Goal: Find specific page/section

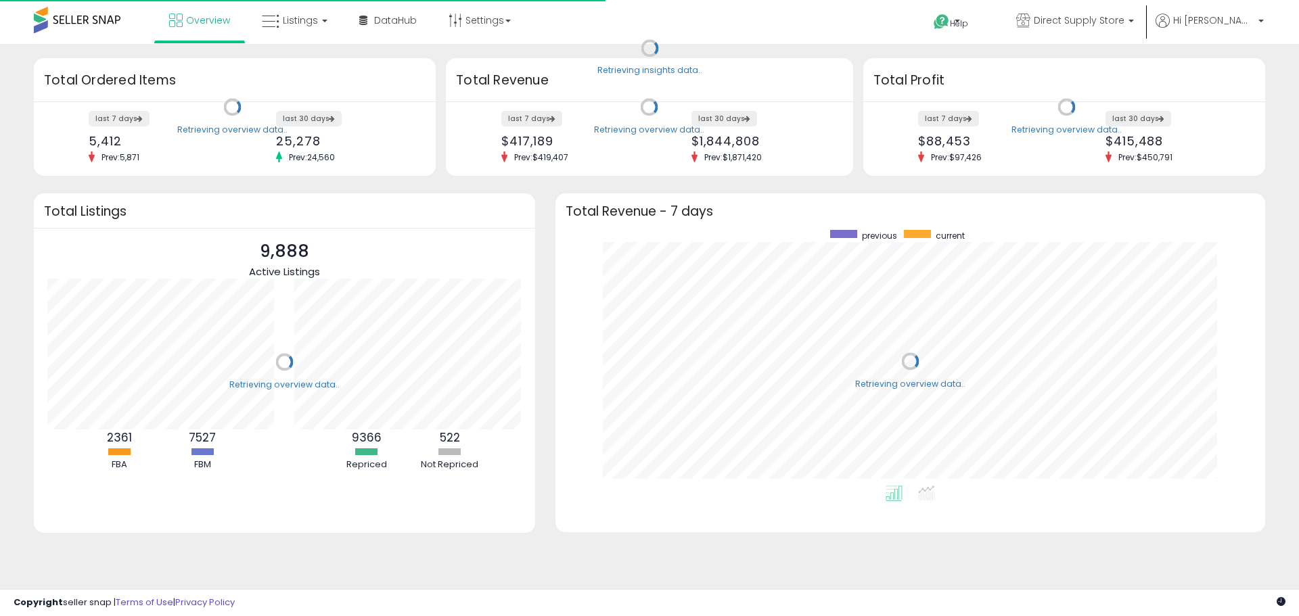
scroll to position [256, 683]
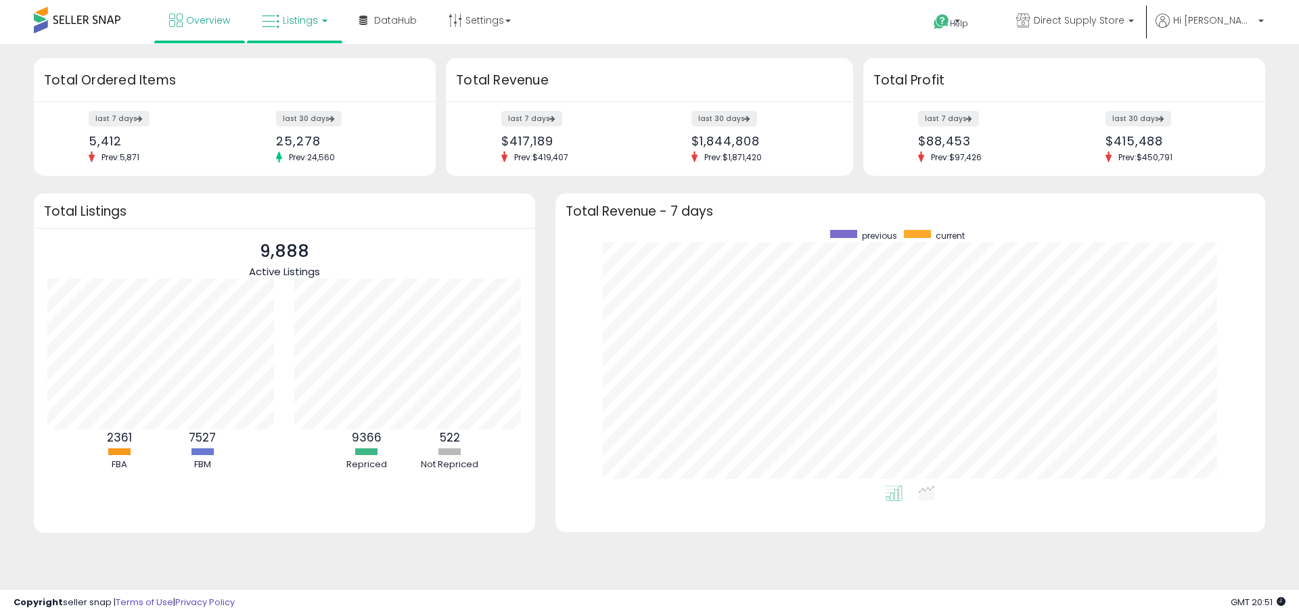
click at [322, 22] on b at bounding box center [324, 21] width 5 height 3
click at [303, 64] on icon at bounding box center [304, 67] width 59 height 18
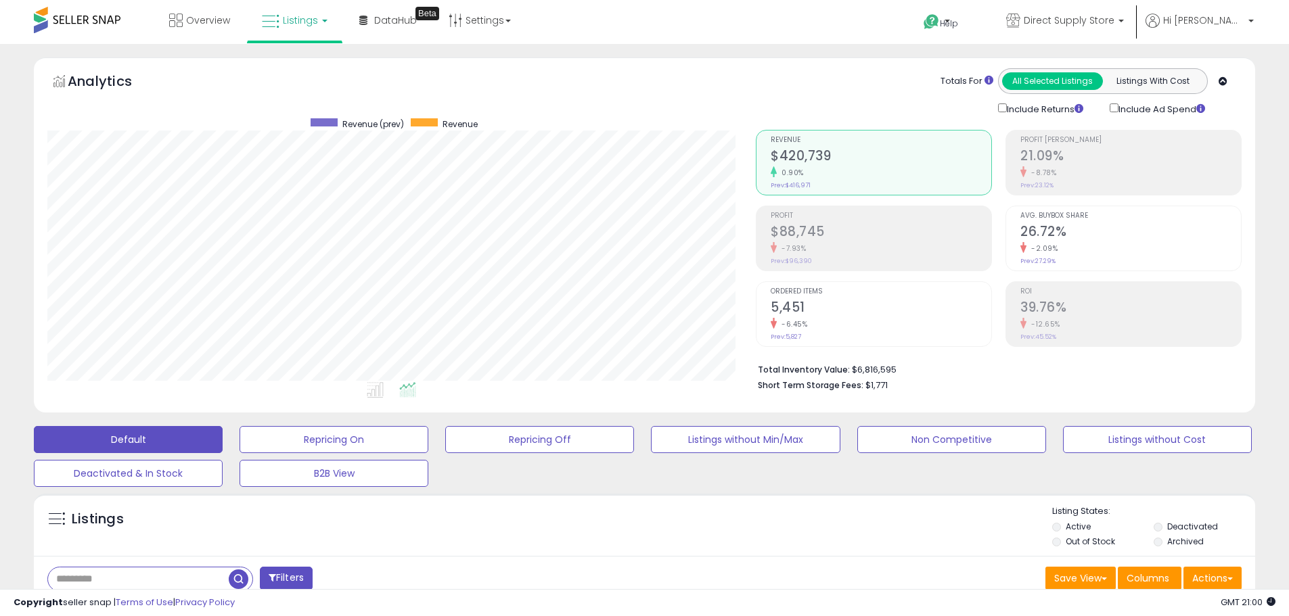
scroll to position [277, 708]
